Goal: Find specific page/section: Find specific page/section

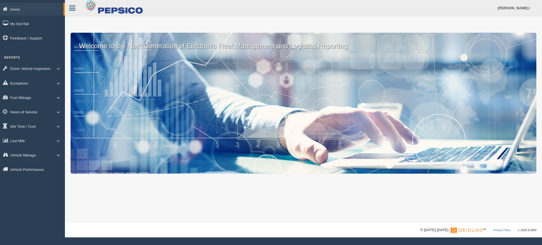
click at [37, 112] on link "Hours of Service" at bounding box center [32, 112] width 65 height 13
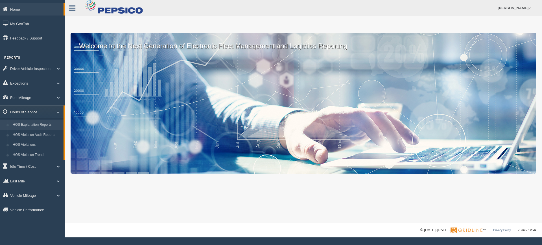
click at [39, 126] on link "HOS Explanation Reports" at bounding box center [36, 125] width 53 height 10
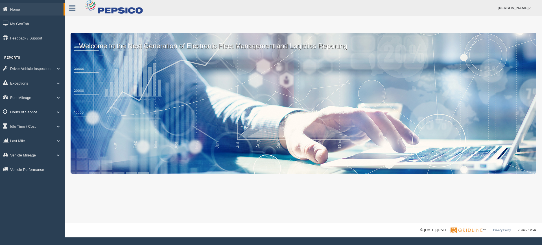
click at [30, 110] on link "Hours of Service" at bounding box center [32, 112] width 65 height 13
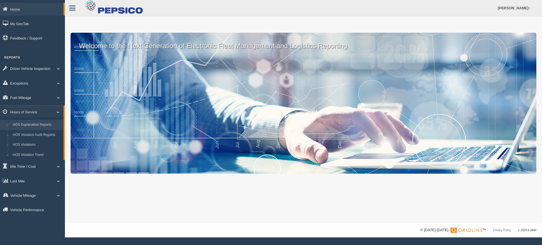
click at [36, 127] on link "HOS Explanation Reports" at bounding box center [36, 125] width 53 height 10
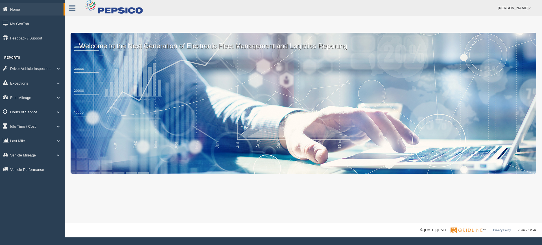
click at [26, 114] on link "Hours of Service" at bounding box center [32, 112] width 65 height 13
